Goal: Check status: Check status

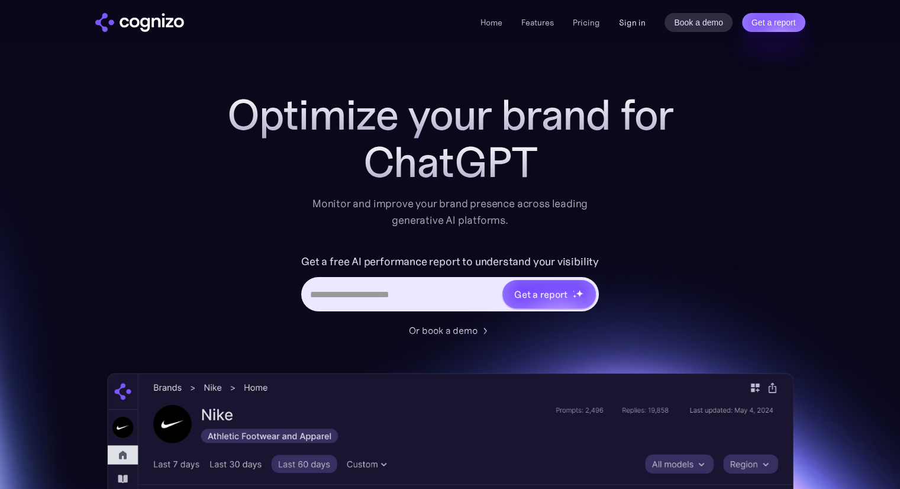
click at [632, 17] on link "Sign in" at bounding box center [632, 22] width 27 height 14
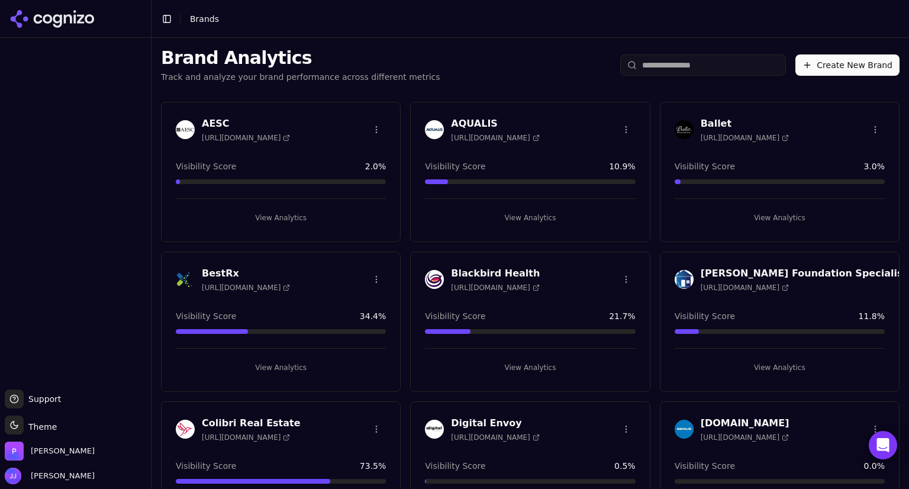
click at [208, 273] on h3 "BestRx" at bounding box center [246, 273] width 88 height 14
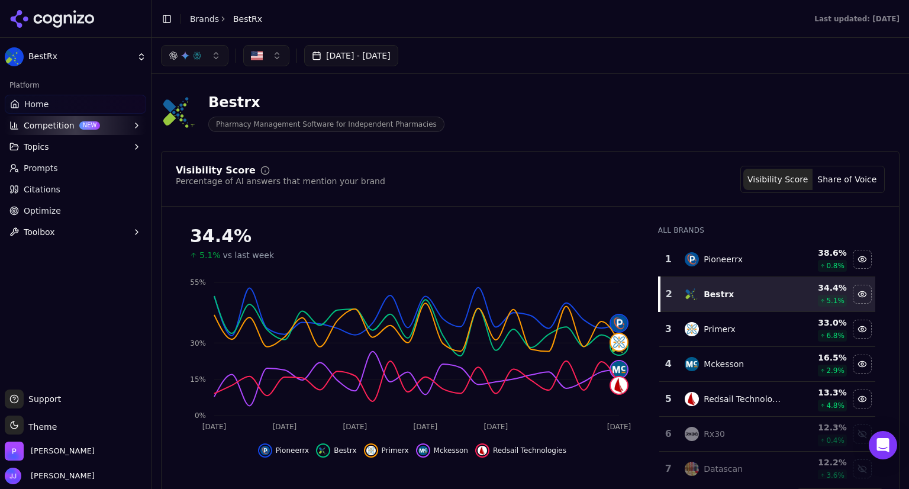
click at [385, 63] on button "Jul 12, 2025 - Aug 11, 2025" at bounding box center [351, 55] width 94 height 21
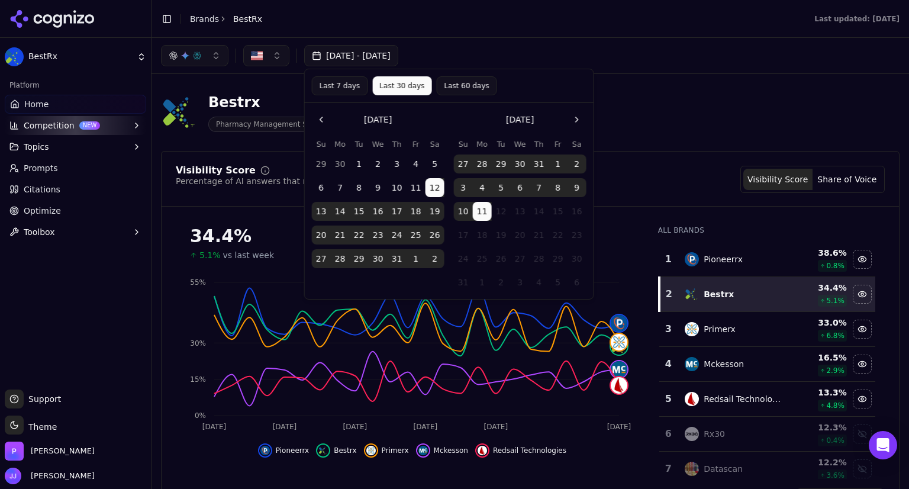
click at [400, 91] on button "Last 30 days" at bounding box center [401, 85] width 59 height 19
click at [357, 159] on button "1" at bounding box center [359, 163] width 19 height 19
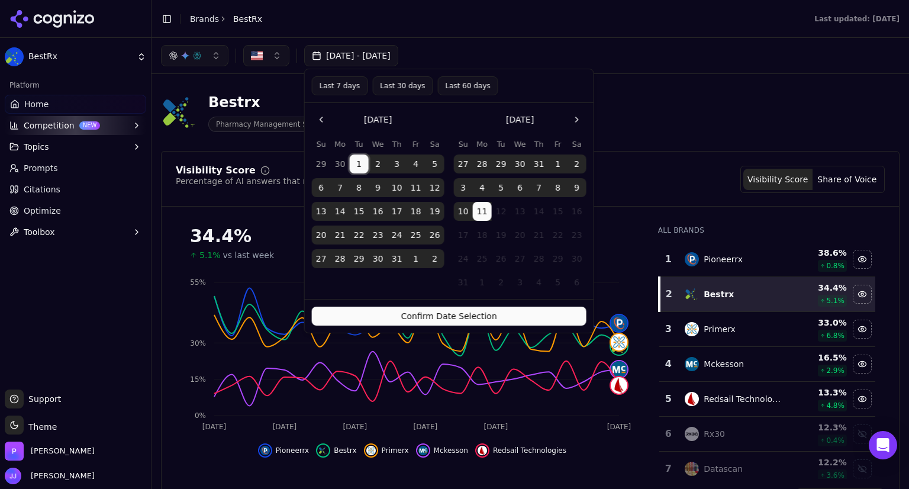
click at [542, 163] on button "31" at bounding box center [539, 163] width 19 height 19
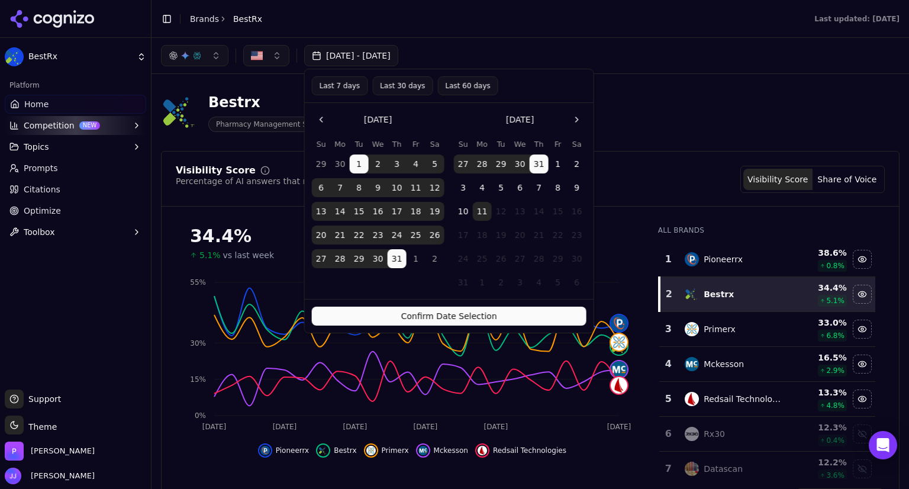
click at [472, 313] on button "Confirm Date Selection" at bounding box center [449, 316] width 275 height 19
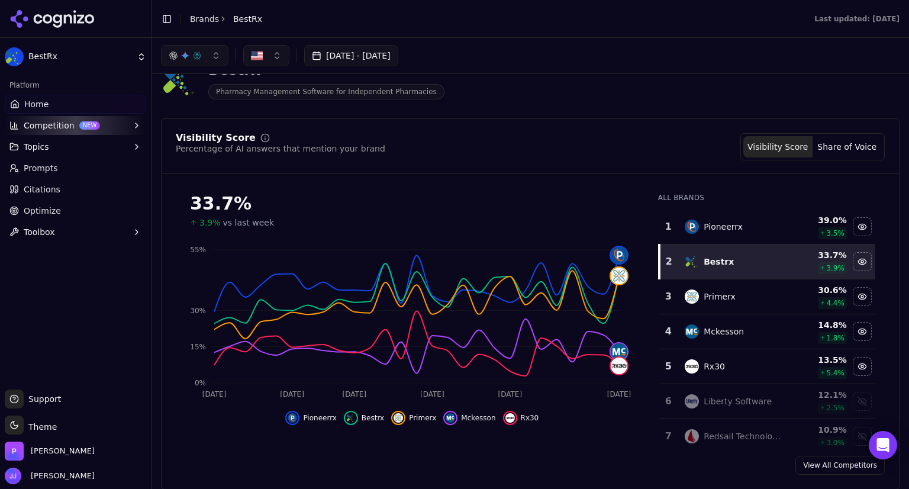
scroll to position [33, 0]
click at [844, 145] on button "Share of Voice" at bounding box center [847, 146] width 69 height 21
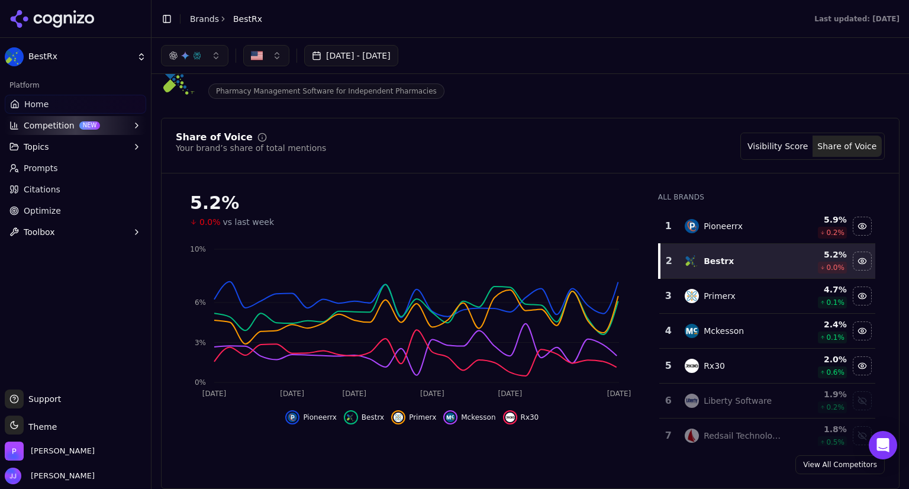
click at [768, 140] on button "Visibility Score" at bounding box center [777, 146] width 69 height 21
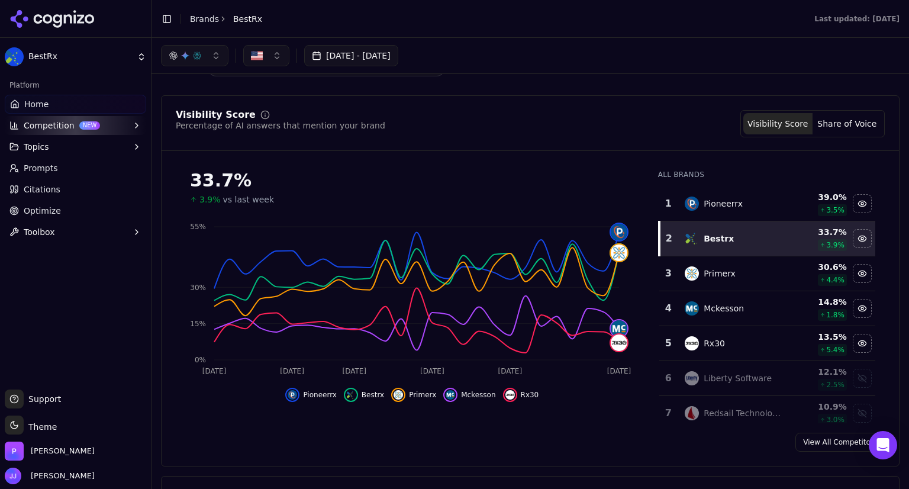
scroll to position [57, 0]
click at [470, 164] on div "33.7 % 3.9% vs last week" at bounding box center [412, 181] width 473 height 45
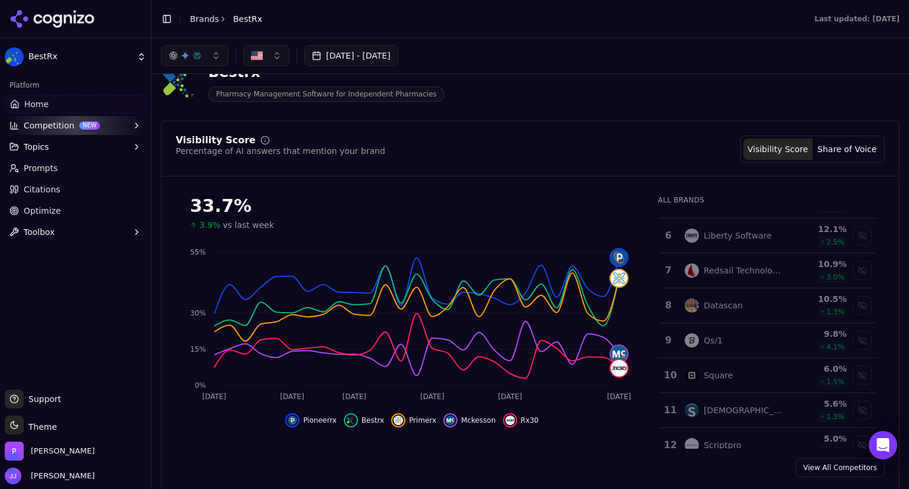
scroll to position [169, 0]
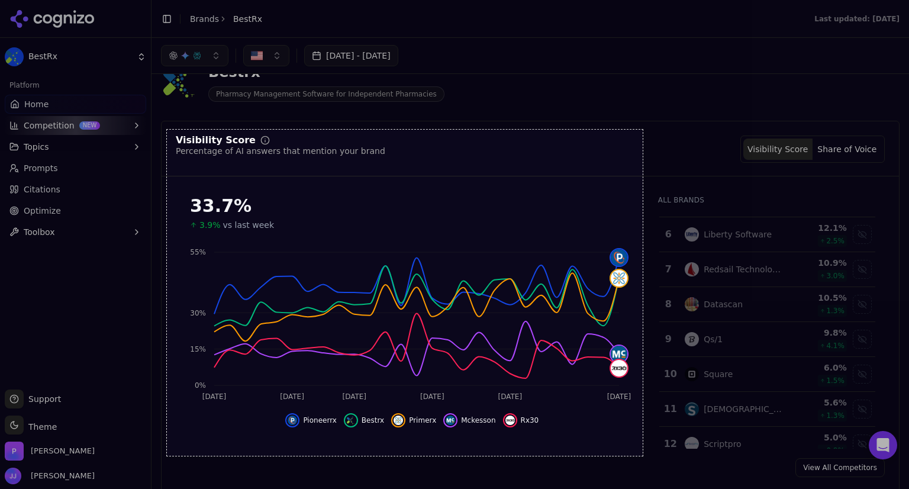
drag, startPoint x: 167, startPoint y: 130, endPoint x: 643, endPoint y: 456, distance: 576.9
click at [643, 456] on div "804 X 551" at bounding box center [454, 244] width 909 height 489
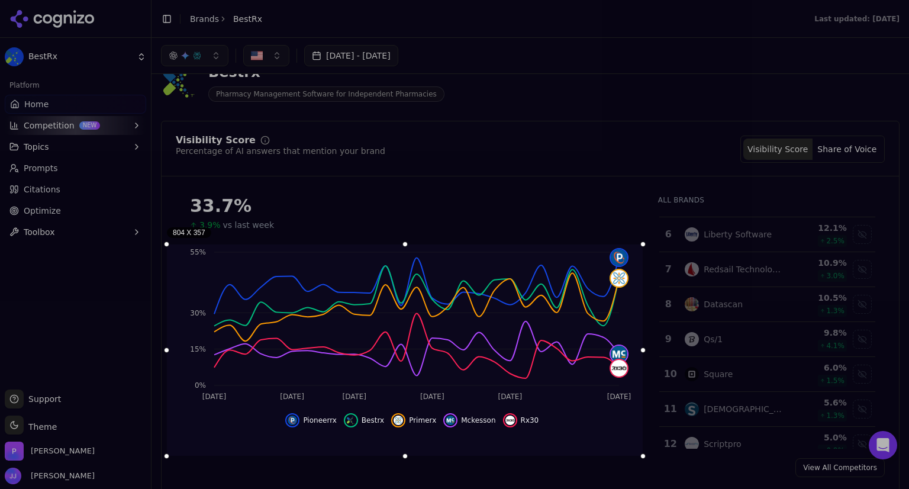
drag, startPoint x: 403, startPoint y: 128, endPoint x: 395, endPoint y: 243, distance: 115.1
click at [395, 243] on div at bounding box center [405, 243] width 476 height 5
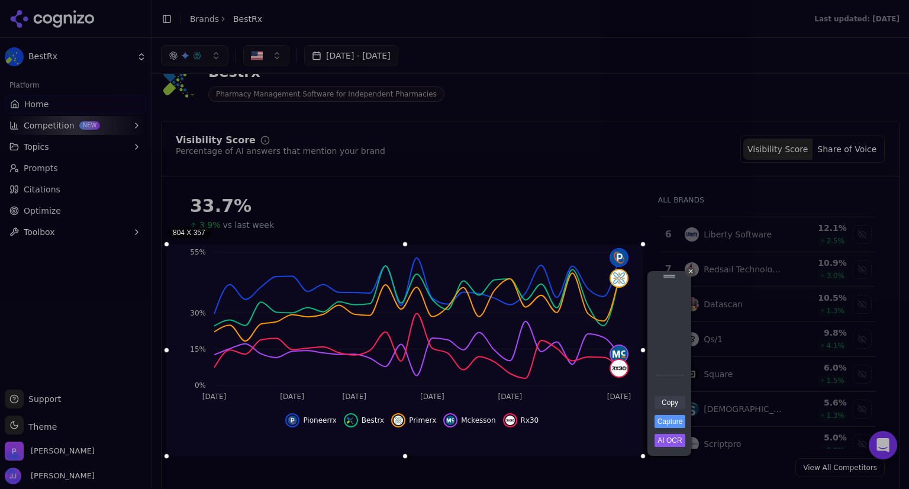
click at [662, 406] on link "Copy" at bounding box center [670, 402] width 31 height 13
